Goal: Task Accomplishment & Management: Complete application form

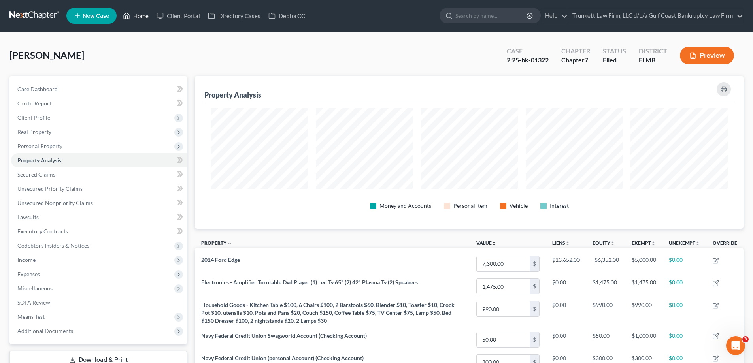
click at [144, 17] on link "Home" at bounding box center [136, 16] width 34 height 14
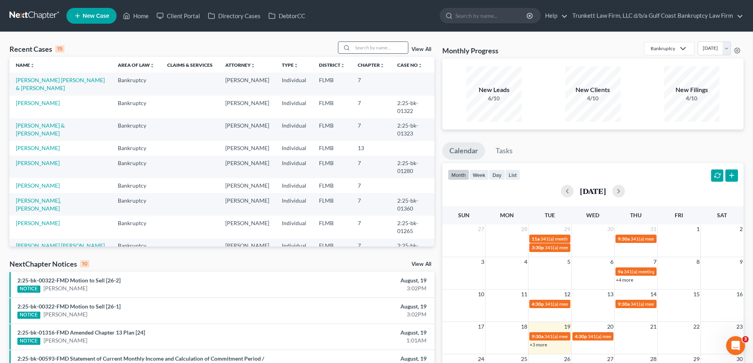
click at [370, 44] on input "search" at bounding box center [379, 47] width 55 height 11
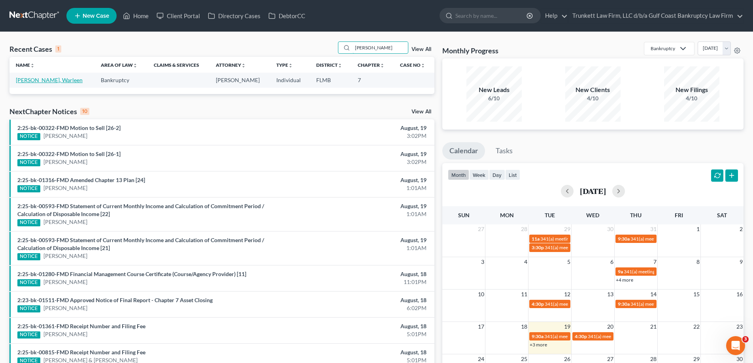
type input "[PERSON_NAME]"
click at [44, 81] on link "[PERSON_NAME], Warleen" at bounding box center [49, 80] width 67 height 7
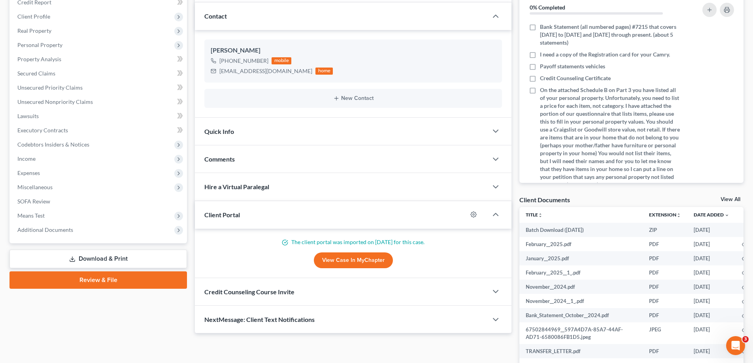
scroll to position [119, 0]
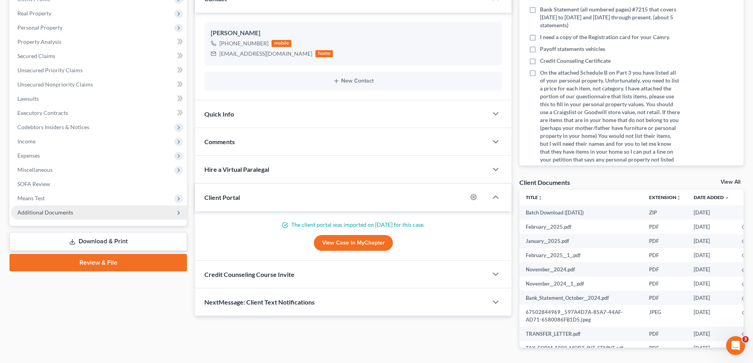
click at [64, 208] on span "Additional Documents" at bounding box center [99, 212] width 176 height 14
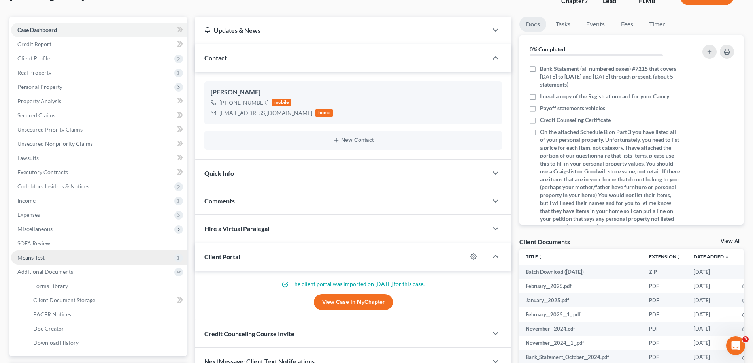
scroll to position [0, 0]
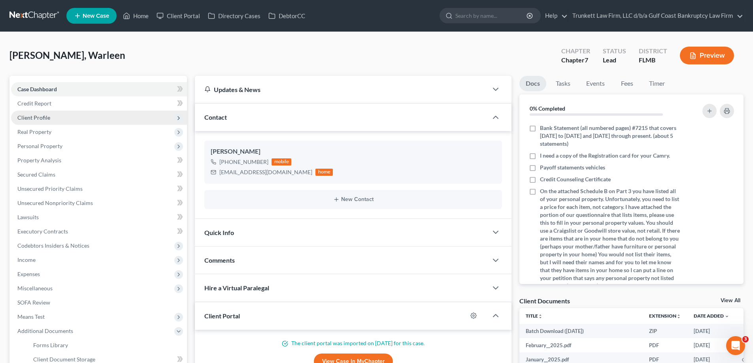
click at [44, 116] on span "Client Profile" at bounding box center [33, 117] width 33 height 7
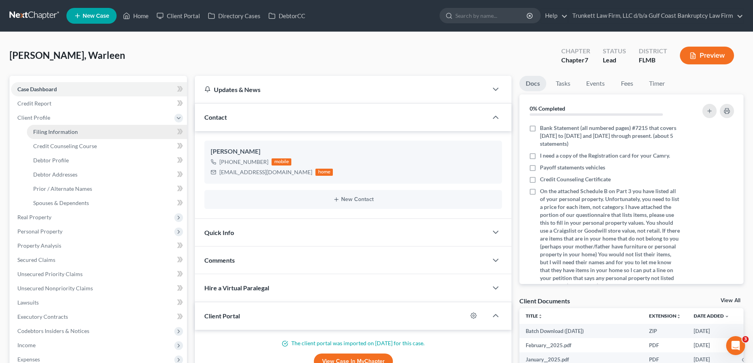
click at [74, 131] on span "Filing Information" at bounding box center [55, 131] width 45 height 7
select select "1"
select select "0"
select select "15"
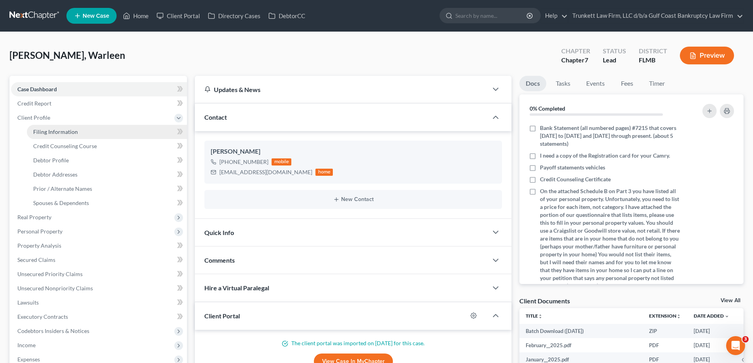
select select "0"
select select "9"
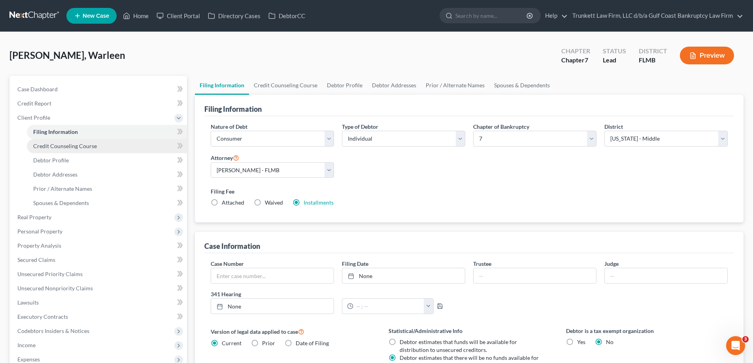
click at [98, 147] on link "Credit Counseling Course" at bounding box center [107, 146] width 160 height 14
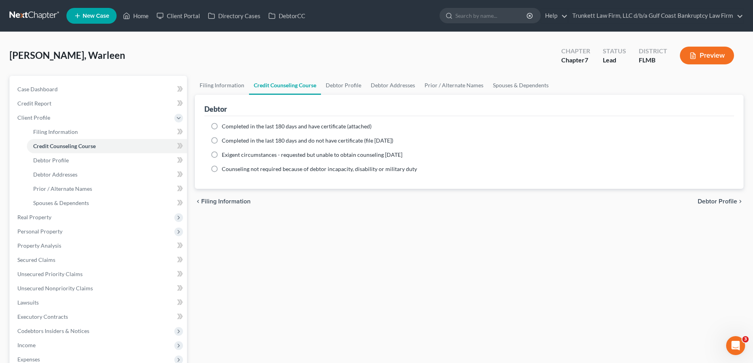
click at [222, 124] on label "Completed in the last 180 days and have certificate (attached)" at bounding box center [297, 126] width 150 height 8
click at [225, 124] on input "Completed in the last 180 days and have certificate (attached)" at bounding box center [227, 124] width 5 height 5
radio input "true"
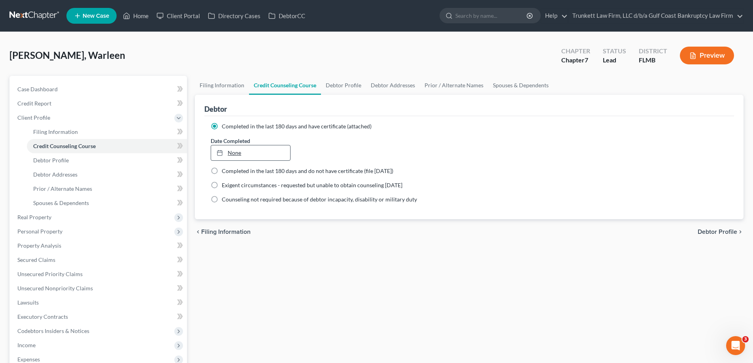
type input "[DATE]"
click at [238, 152] on link "None" at bounding box center [250, 152] width 79 height 15
click at [76, 175] on span "Debtor Addresses" at bounding box center [55, 174] width 44 height 7
